Goal: Transaction & Acquisition: Download file/media

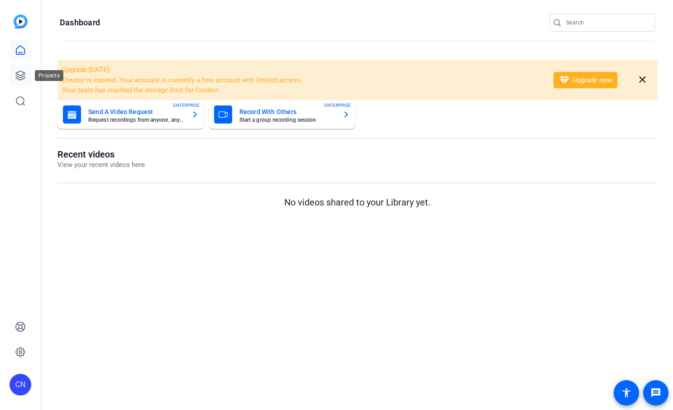
click at [17, 78] on icon at bounding box center [20, 75] width 9 height 9
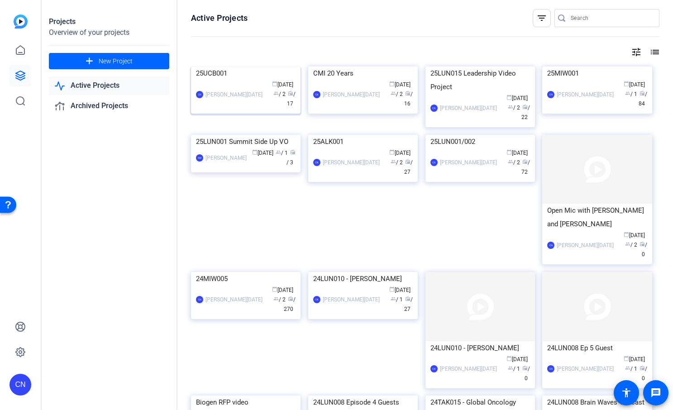
click at [228, 80] on div "25UCB001" at bounding box center [246, 73] width 100 height 14
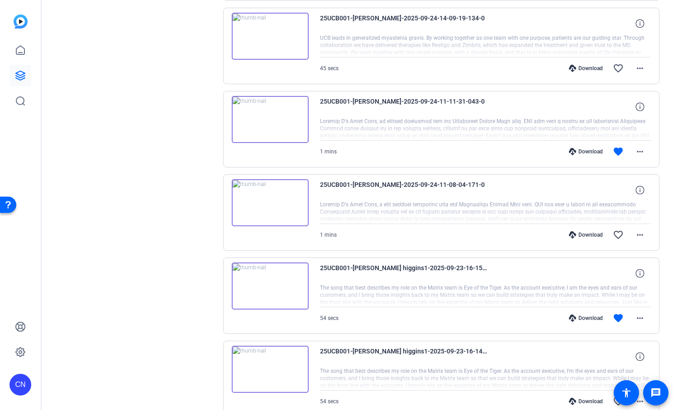
scroll to position [591, 0]
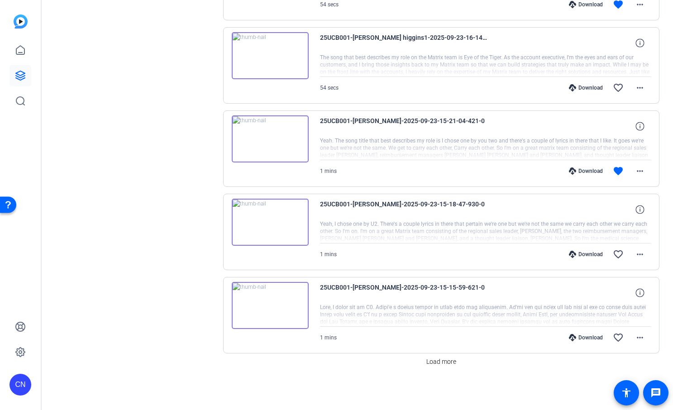
click at [570, 171] on icon at bounding box center [572, 170] width 7 height 7
click at [444, 365] on span "Load more" at bounding box center [441, 361] width 30 height 9
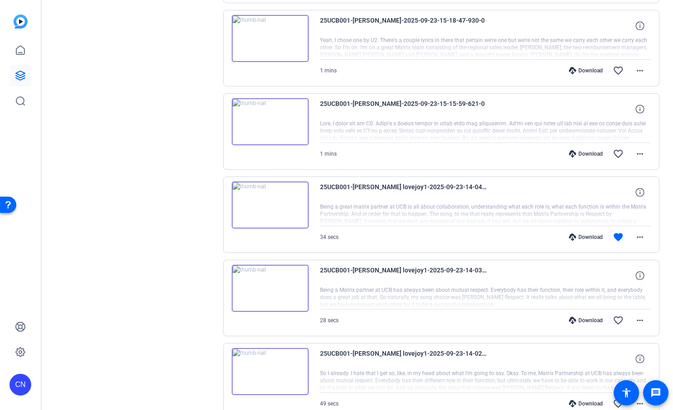
scroll to position [790, 0]
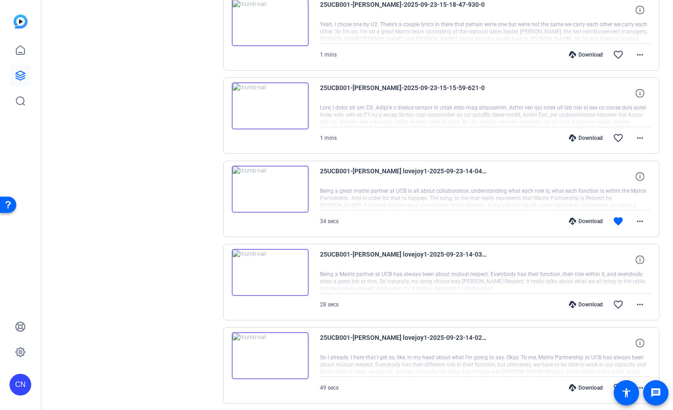
click at [579, 221] on div "Download" at bounding box center [585, 221] width 43 height 7
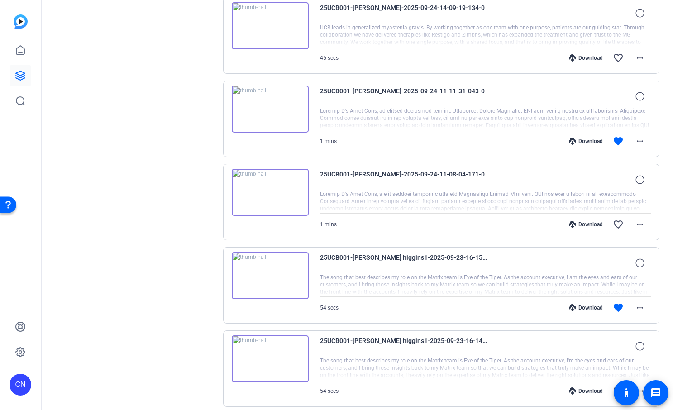
scroll to position [286, 0]
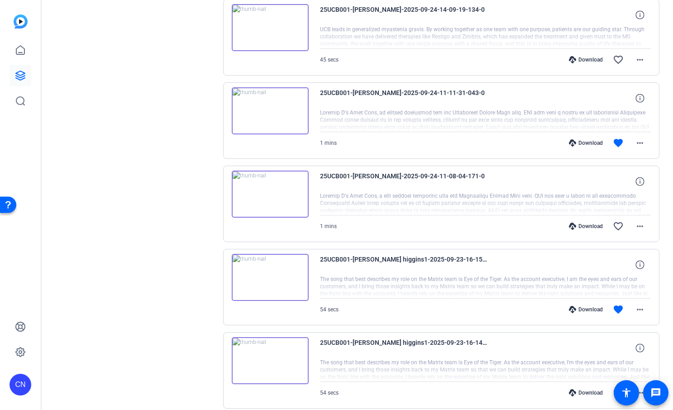
click at [596, 312] on div "Download" at bounding box center [585, 309] width 43 height 7
click at [574, 141] on div "Download" at bounding box center [585, 142] width 43 height 7
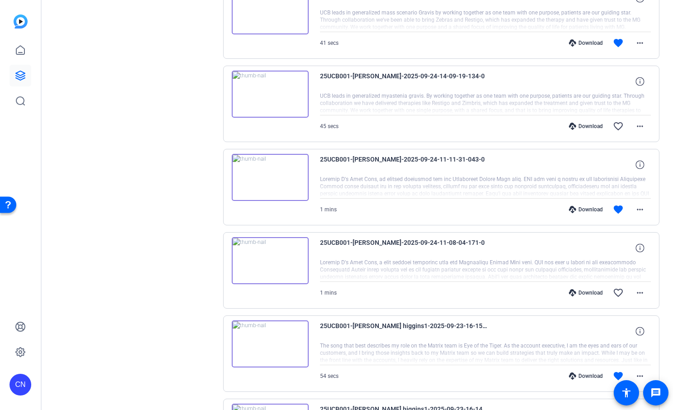
scroll to position [32, 0]
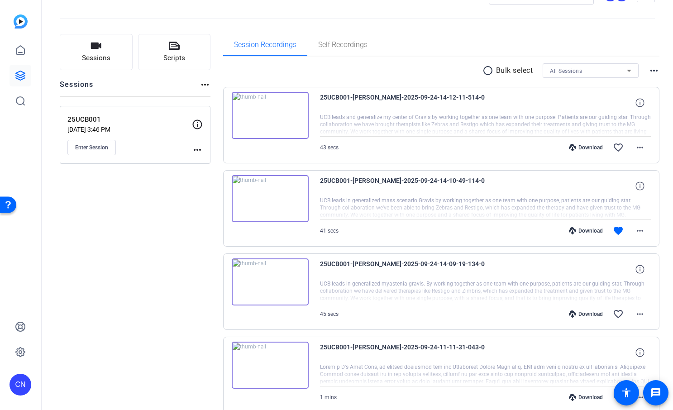
click at [579, 230] on div "Download" at bounding box center [585, 230] width 43 height 7
